Goal: Information Seeking & Learning: Learn about a topic

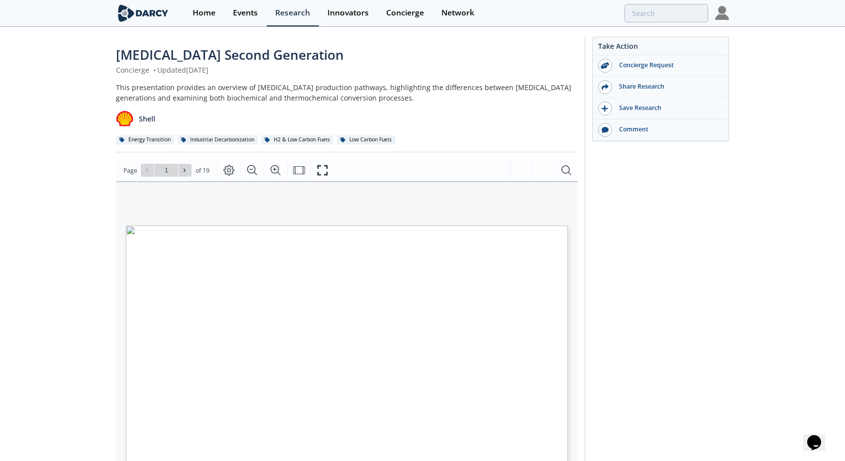
click at [40, 137] on div "[MEDICAL_DATA] Second Generation Concierge • Updated [DATE] This presentation p…" at bounding box center [422, 384] width 845 height 713
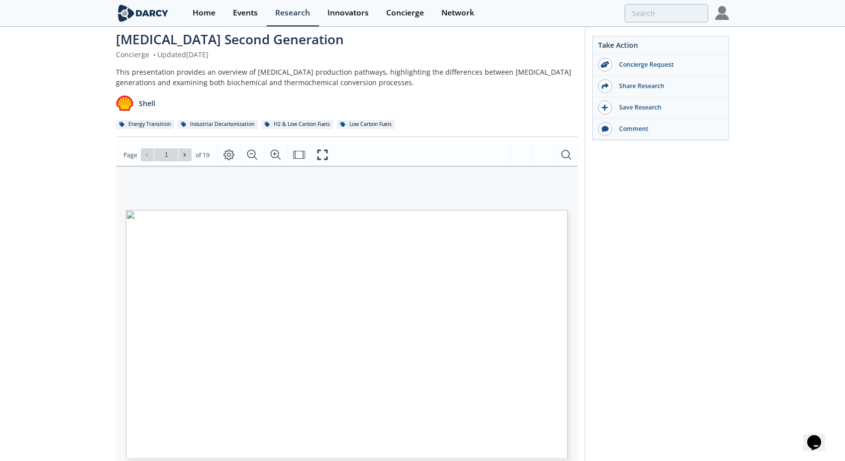
scroll to position [4, 0]
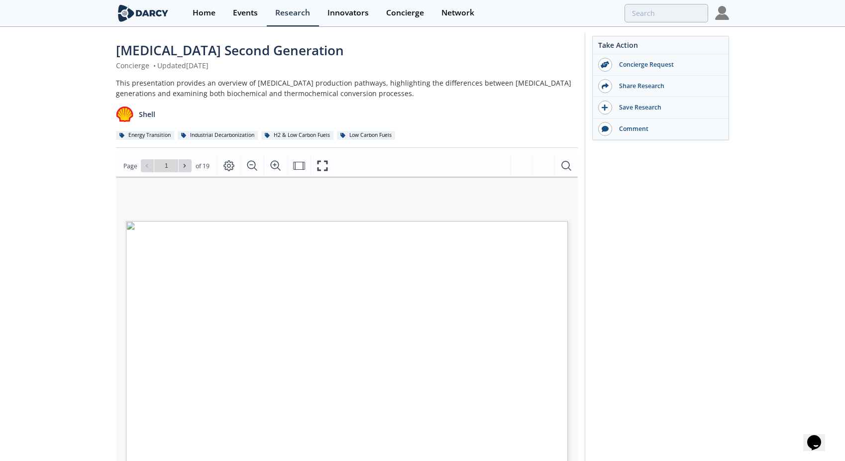
click at [732, 238] on div "[MEDICAL_DATA] Second Generation Concierge • Updated [DATE] This presentation p…" at bounding box center [422, 379] width 845 height 713
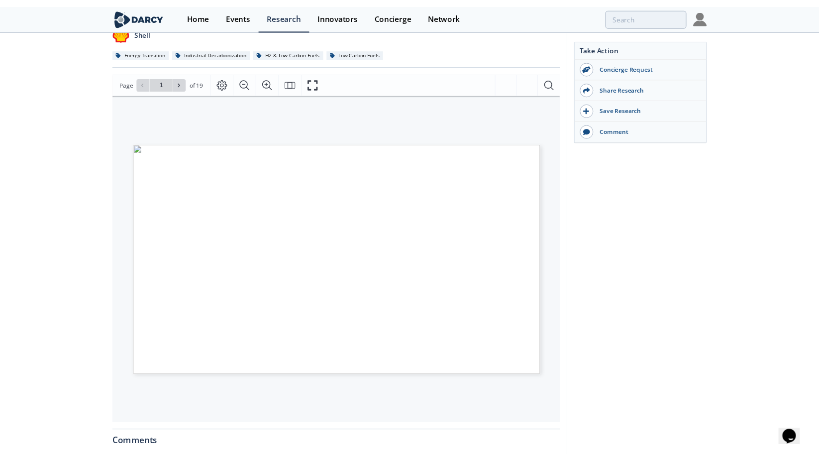
scroll to position [104, 0]
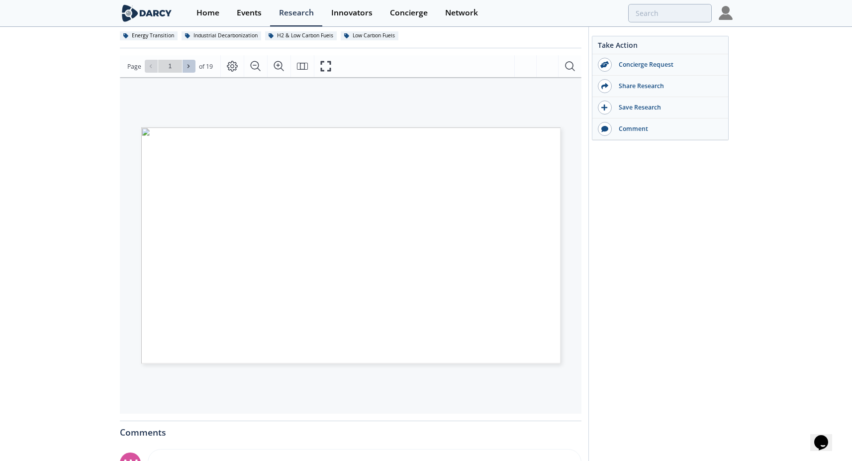
click at [189, 68] on icon at bounding box center [189, 66] width 6 height 6
click at [190, 70] on span at bounding box center [189, 66] width 7 height 7
type input "3"
click at [189, 67] on icon at bounding box center [189, 66] width 2 height 3
type input "4"
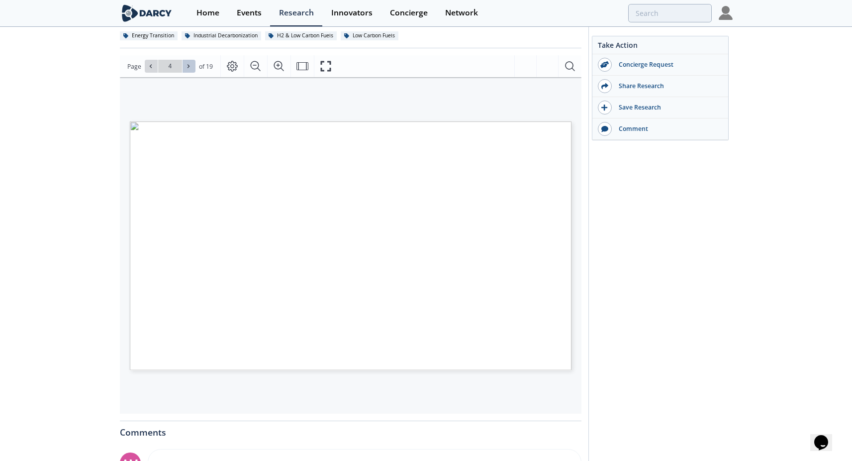
click at [189, 67] on icon at bounding box center [189, 66] width 2 height 3
type input "5"
click at [189, 67] on icon at bounding box center [189, 66] width 2 height 3
type input "6"
click at [189, 67] on icon at bounding box center [189, 66] width 2 height 3
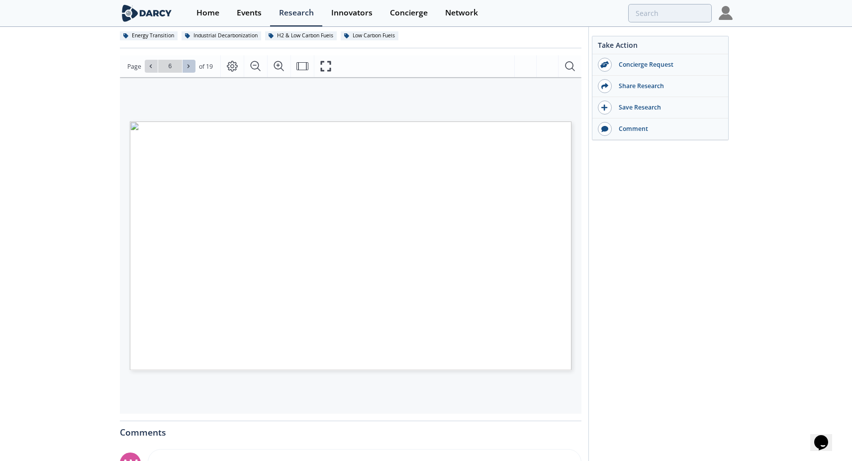
type input "7"
click at [186, 66] on icon at bounding box center [189, 66] width 6 height 6
type input "8"
click at [186, 66] on icon at bounding box center [189, 66] width 6 height 6
type input "9"
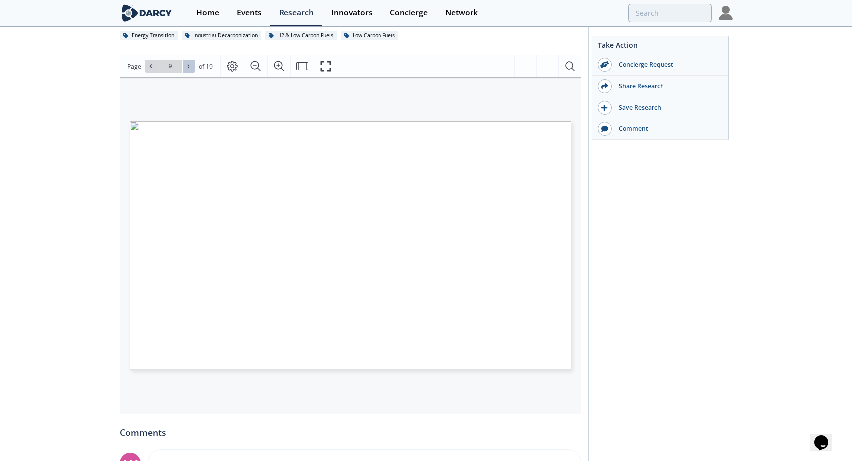
click at [186, 66] on icon at bounding box center [189, 66] width 6 height 6
type input "10"
click at [188, 65] on icon at bounding box center [189, 66] width 2 height 3
type input "12"
click at [188, 65] on icon at bounding box center [189, 66] width 2 height 3
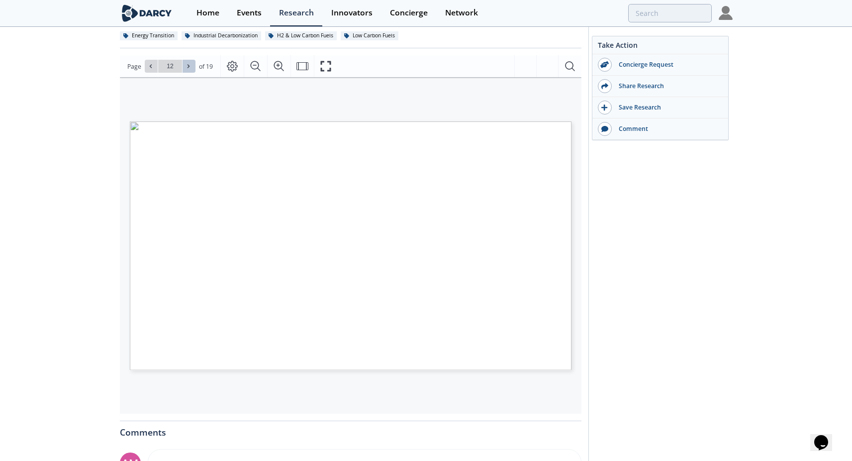
type input "13"
click at [188, 65] on icon at bounding box center [189, 66] width 2 height 3
type input "14"
click at [188, 65] on icon at bounding box center [189, 66] width 2 height 3
drag, startPoint x: 188, startPoint y: 65, endPoint x: 72, endPoint y: 122, distance: 128.6
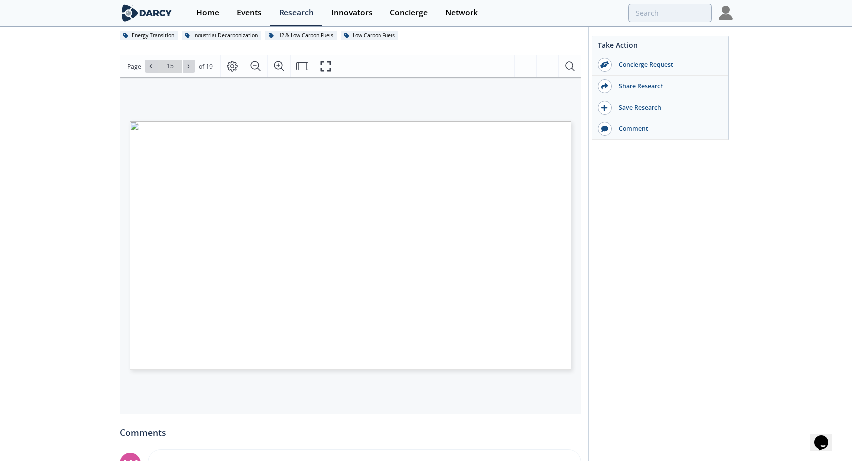
click at [72, 122] on div "[MEDICAL_DATA] Second Generation Concierge • Updated [DATE] This presentation p…" at bounding box center [426, 280] width 852 height 713
click at [190, 66] on icon at bounding box center [189, 66] width 6 height 6
click at [668, 311] on div "Take Action Concierge Request Share Research Save Research Comment" at bounding box center [657, 278] width 144 height 690
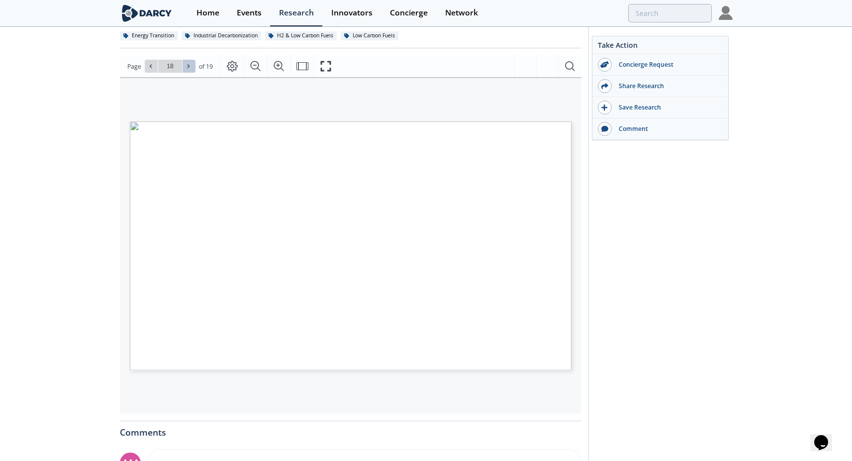
click at [188, 68] on icon at bounding box center [189, 66] width 6 height 6
click at [148, 66] on icon at bounding box center [151, 66] width 6 height 6
click at [710, 271] on div "Take Action Concierge Request Share Research Save Research Comment" at bounding box center [657, 278] width 144 height 690
click at [146, 66] on button at bounding box center [151, 66] width 13 height 13
click at [151, 65] on icon at bounding box center [151, 66] width 6 height 6
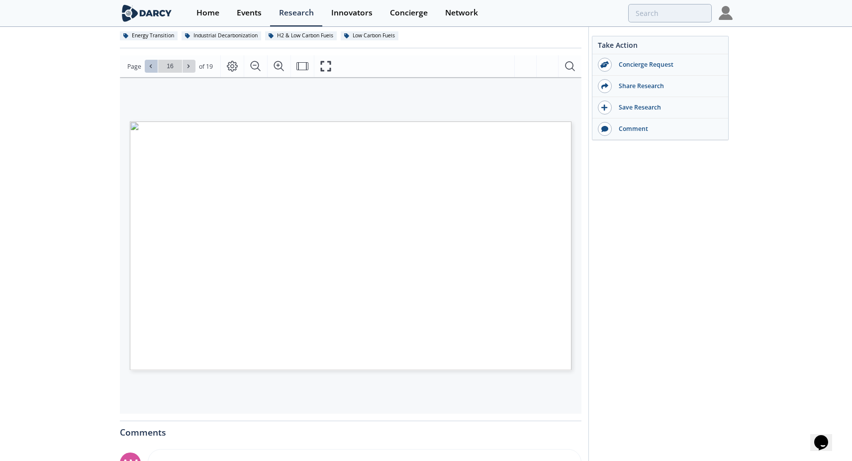
click at [151, 65] on icon at bounding box center [151, 66] width 6 height 6
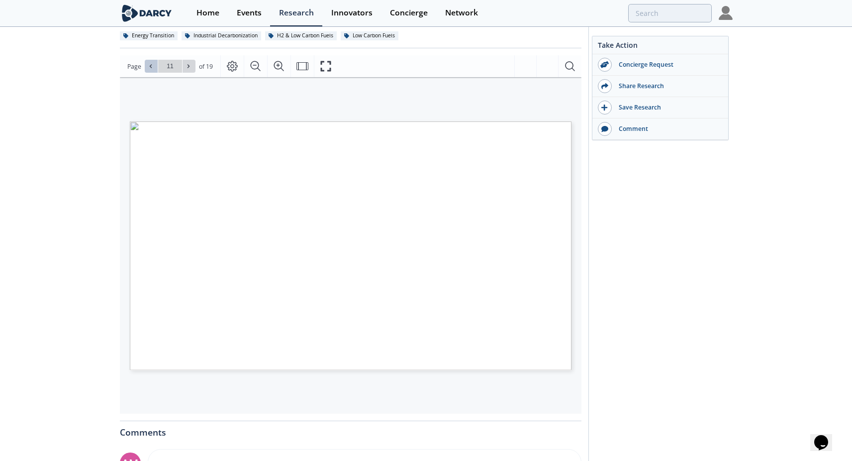
click at [151, 65] on icon at bounding box center [151, 66] width 6 height 6
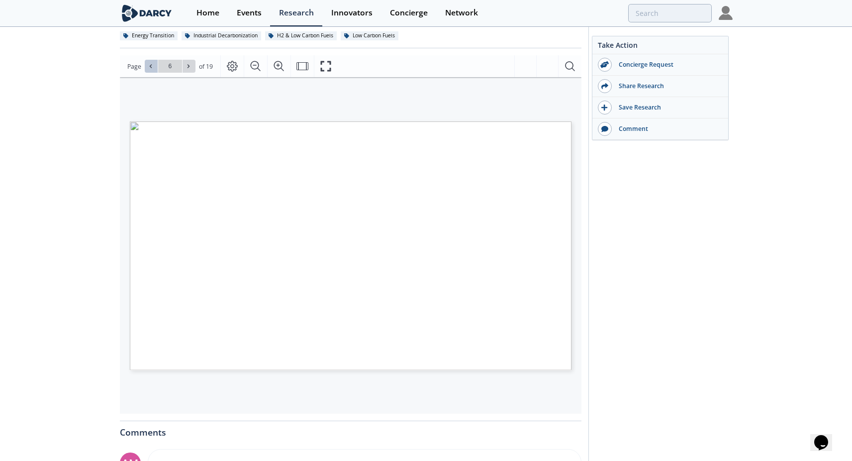
click at [151, 65] on icon at bounding box center [151, 66] width 6 height 6
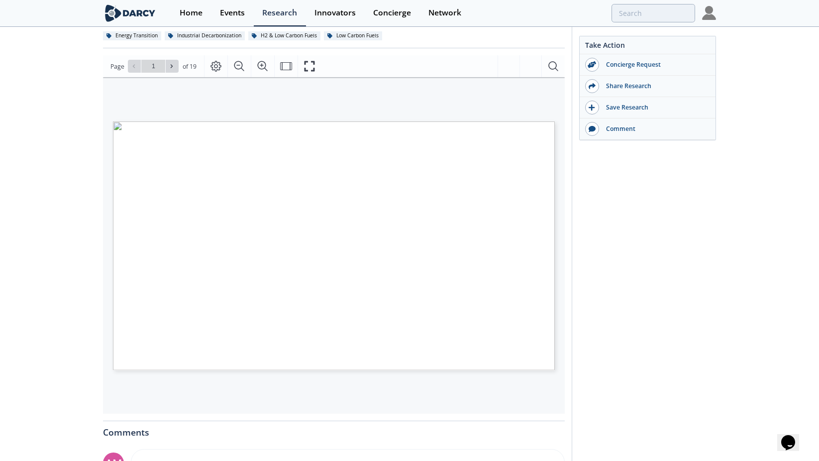
click at [87, 116] on div "[MEDICAL_DATA] Second Generation Concierge • Updated [DATE] This presentation p…" at bounding box center [409, 280] width 819 height 713
click at [745, 260] on div "[MEDICAL_DATA] Second Generation Concierge • Updated [DATE] This presentation p…" at bounding box center [409, 280] width 819 height 713
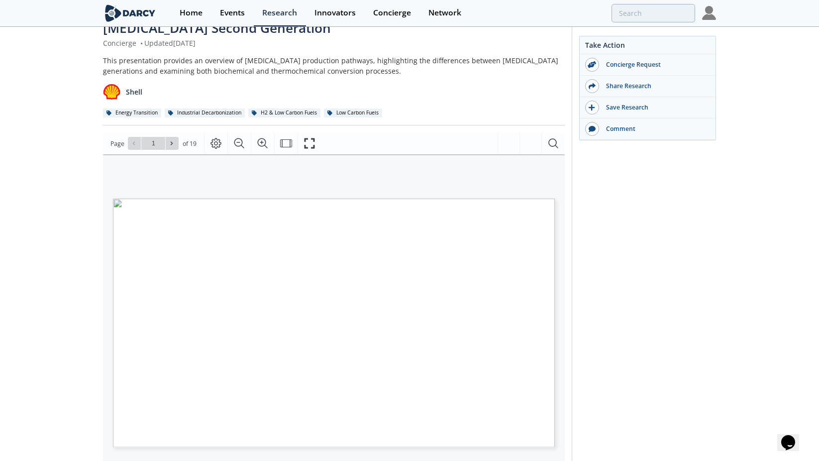
scroll to position [50, 0]
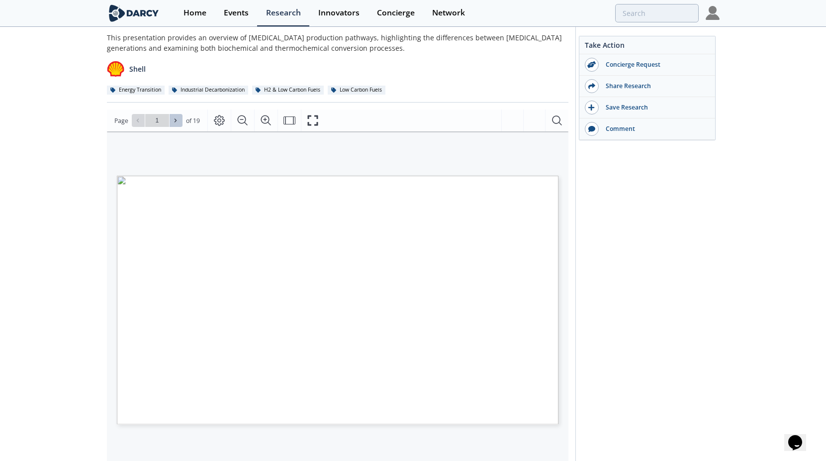
click at [175, 122] on icon at bounding box center [176, 120] width 2 height 3
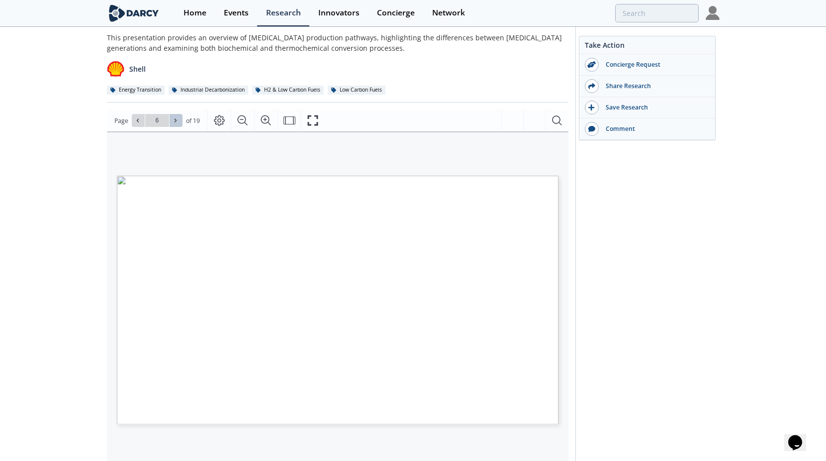
click at [175, 122] on icon at bounding box center [176, 120] width 2 height 3
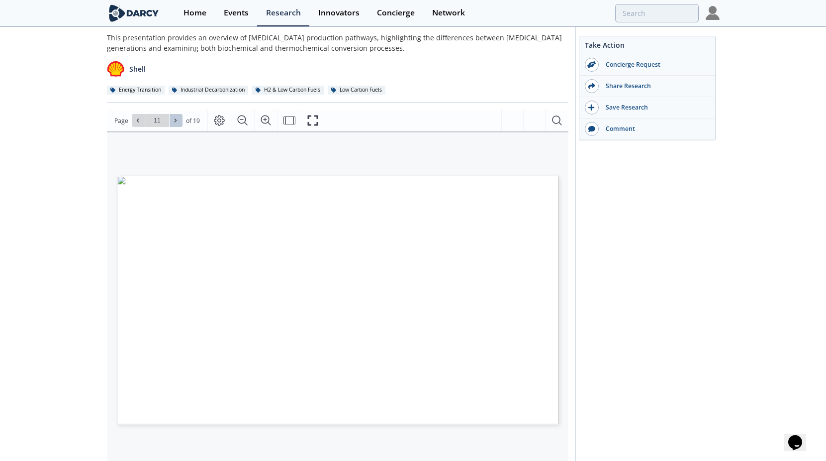
click at [175, 122] on icon at bounding box center [176, 120] width 2 height 3
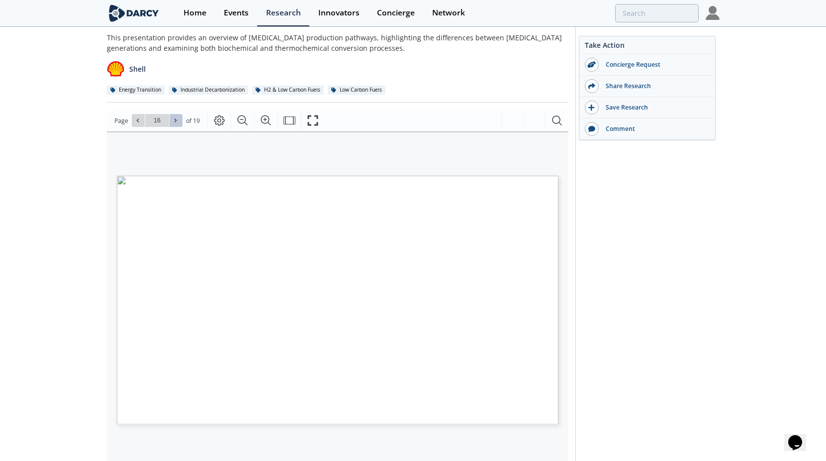
click at [175, 122] on icon at bounding box center [176, 120] width 2 height 3
click at [137, 119] on icon at bounding box center [138, 120] width 2 height 3
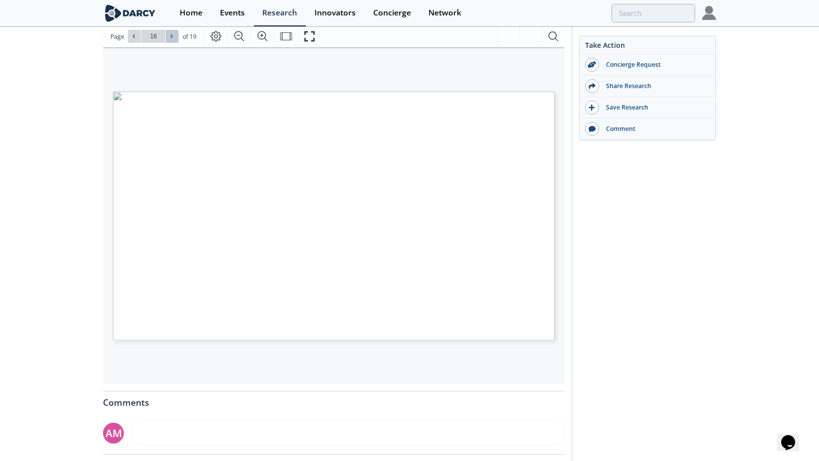
scroll to position [149, 0]
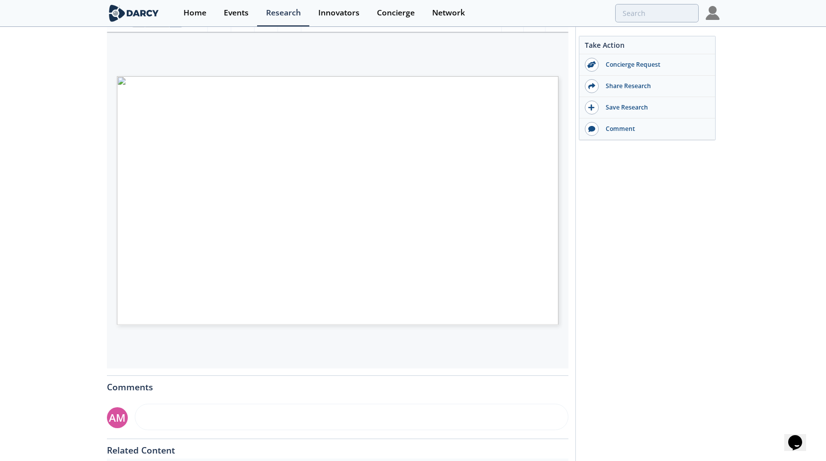
type input "15"
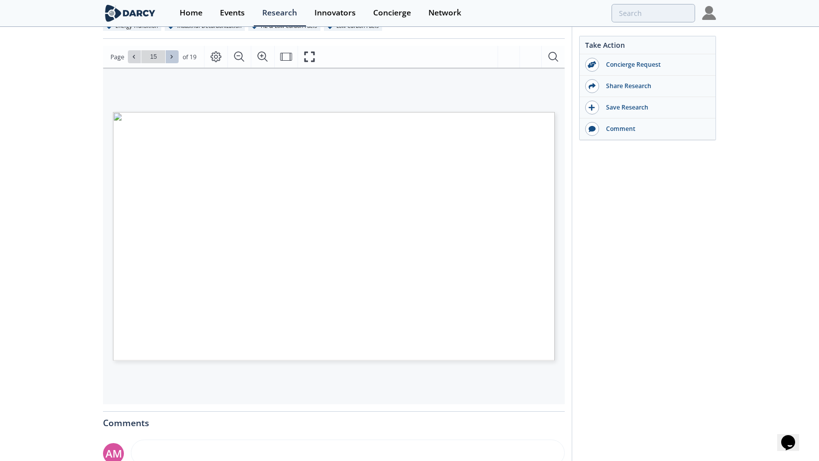
scroll to position [100, 0]
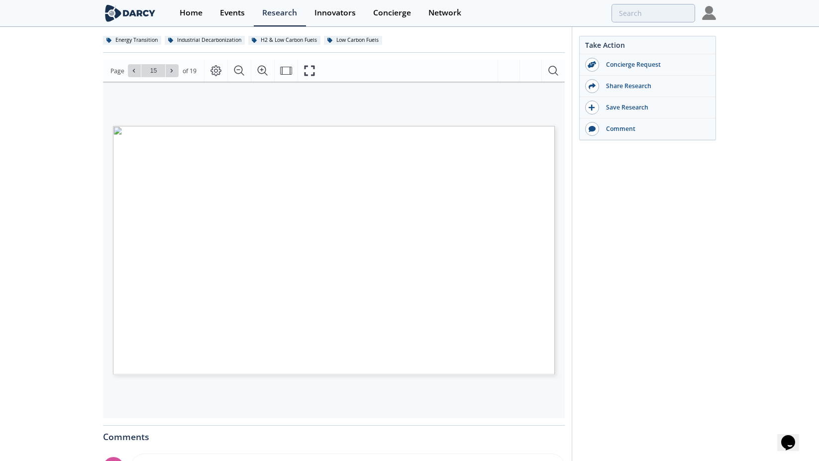
click at [655, 260] on div "Take Action Concierge Request Share Research Save Research Comment" at bounding box center [644, 282] width 144 height 690
click at [139, 70] on icon at bounding box center [138, 71] width 6 height 6
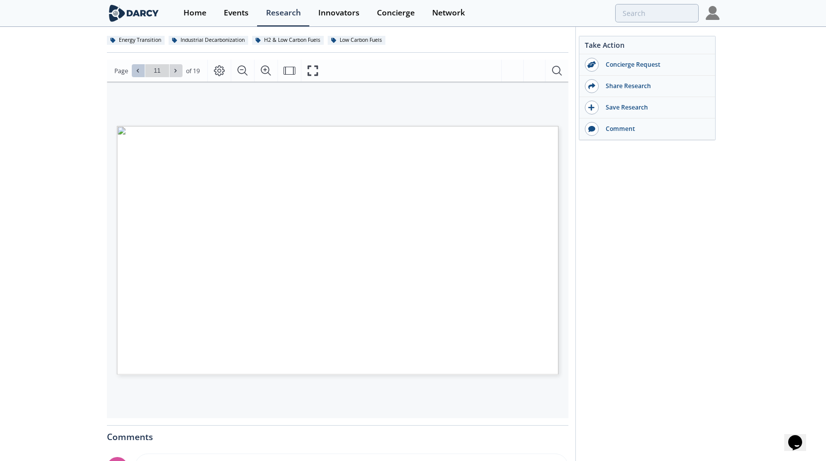
click at [139, 70] on icon at bounding box center [138, 71] width 6 height 6
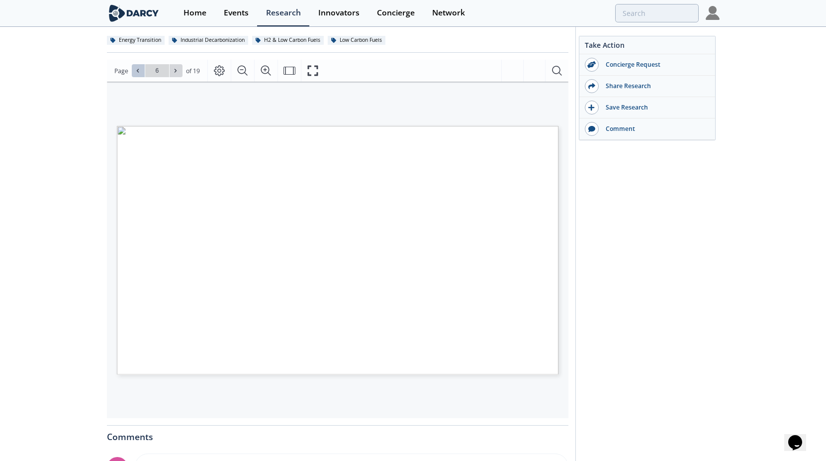
click at [139, 70] on icon at bounding box center [138, 71] width 6 height 6
click at [177, 70] on icon at bounding box center [176, 71] width 6 height 6
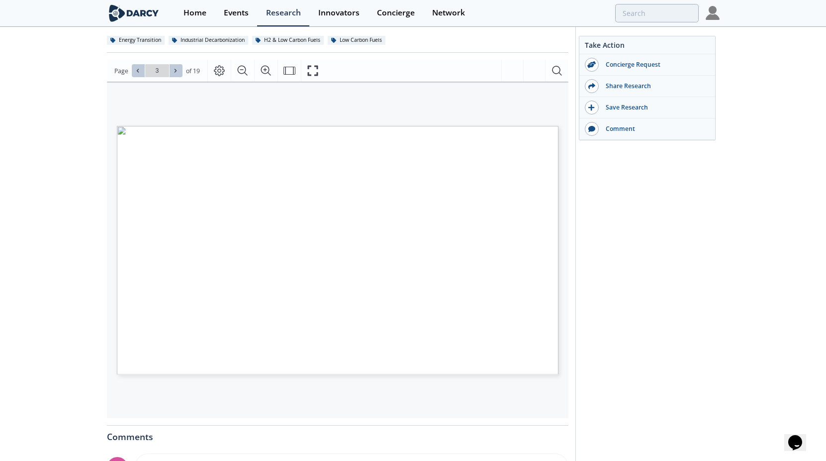
click at [177, 70] on icon at bounding box center [176, 71] width 6 height 6
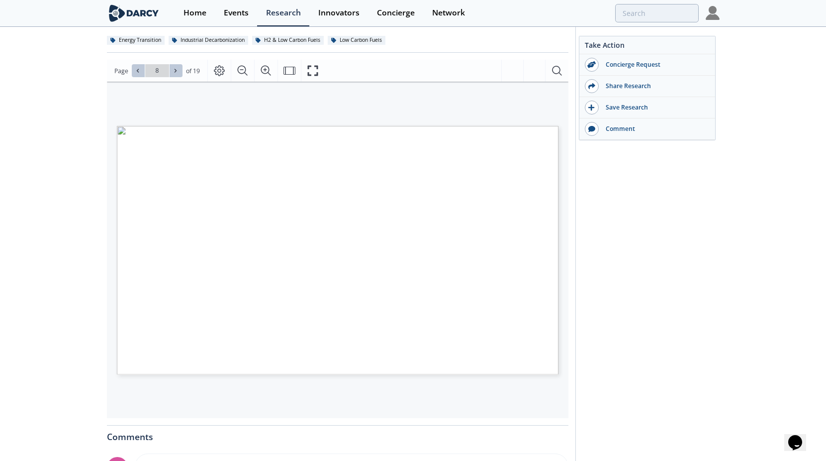
click at [177, 70] on icon at bounding box center [176, 71] width 6 height 6
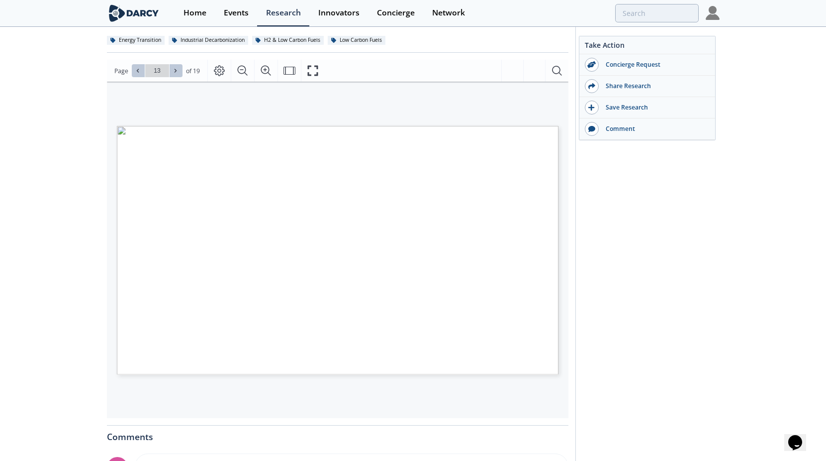
click at [177, 70] on icon at bounding box center [176, 71] width 6 height 6
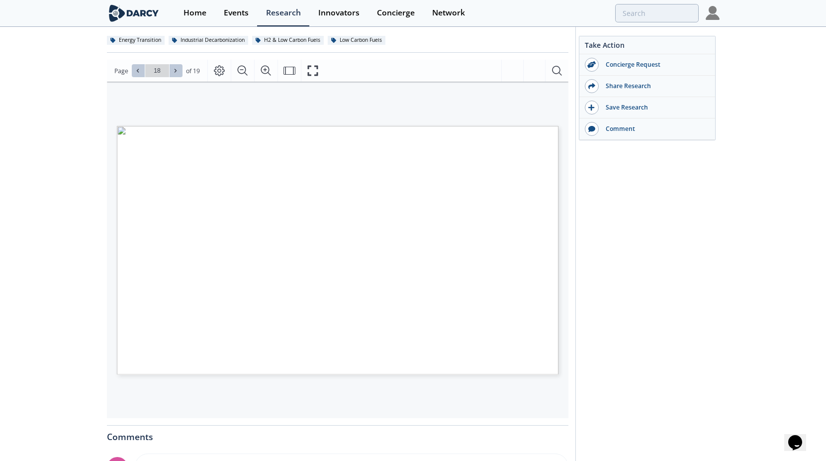
click at [178, 66] on button at bounding box center [176, 70] width 13 height 13
type input "19"
click at [670, 265] on div "Take Action Concierge Request Share Research Save Research Comment" at bounding box center [644, 282] width 144 height 690
